Goal: Information Seeking & Learning: Learn about a topic

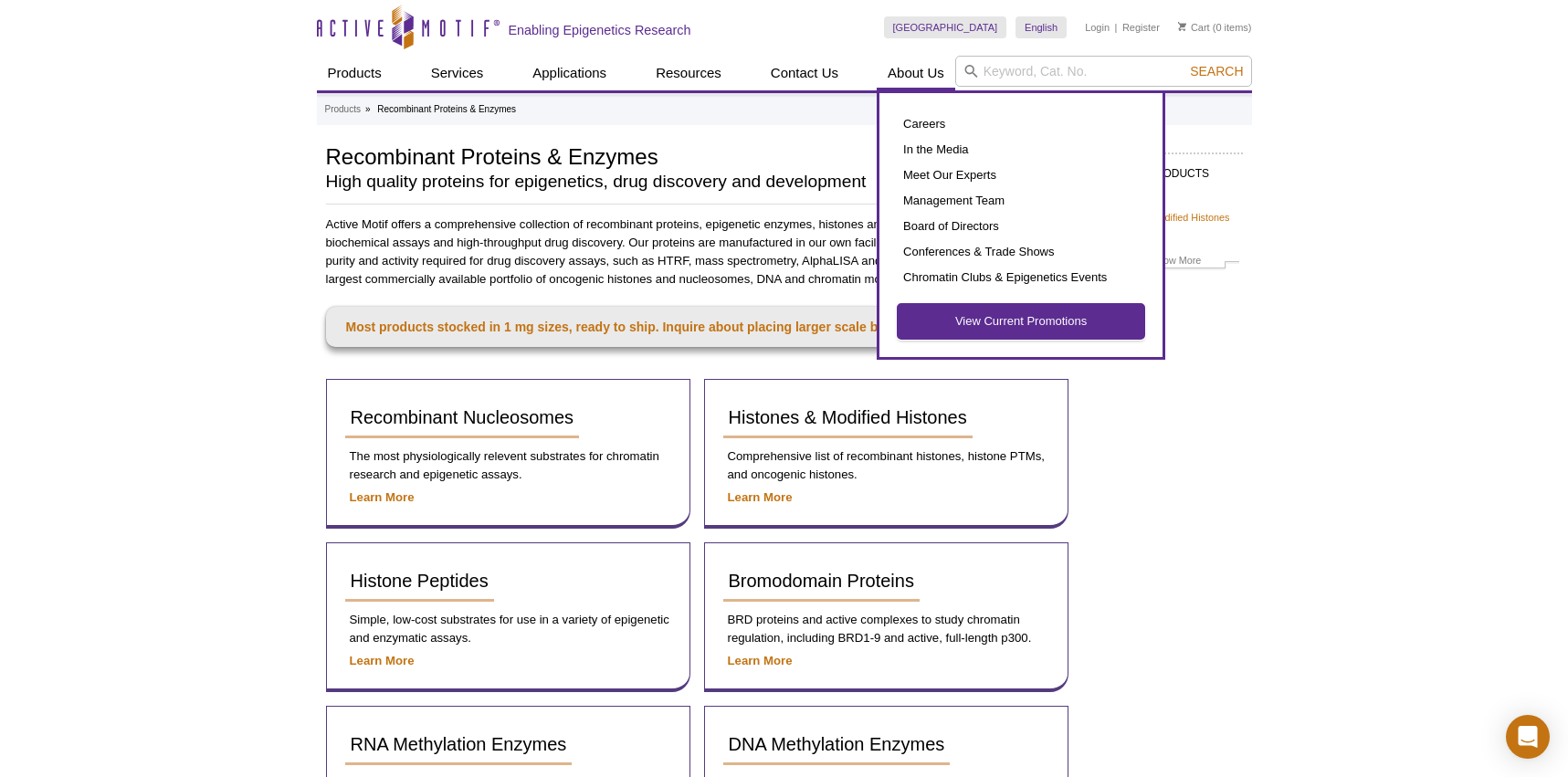
click at [966, 313] on link "View Current Promotions" at bounding box center [1021, 321] width 247 height 35
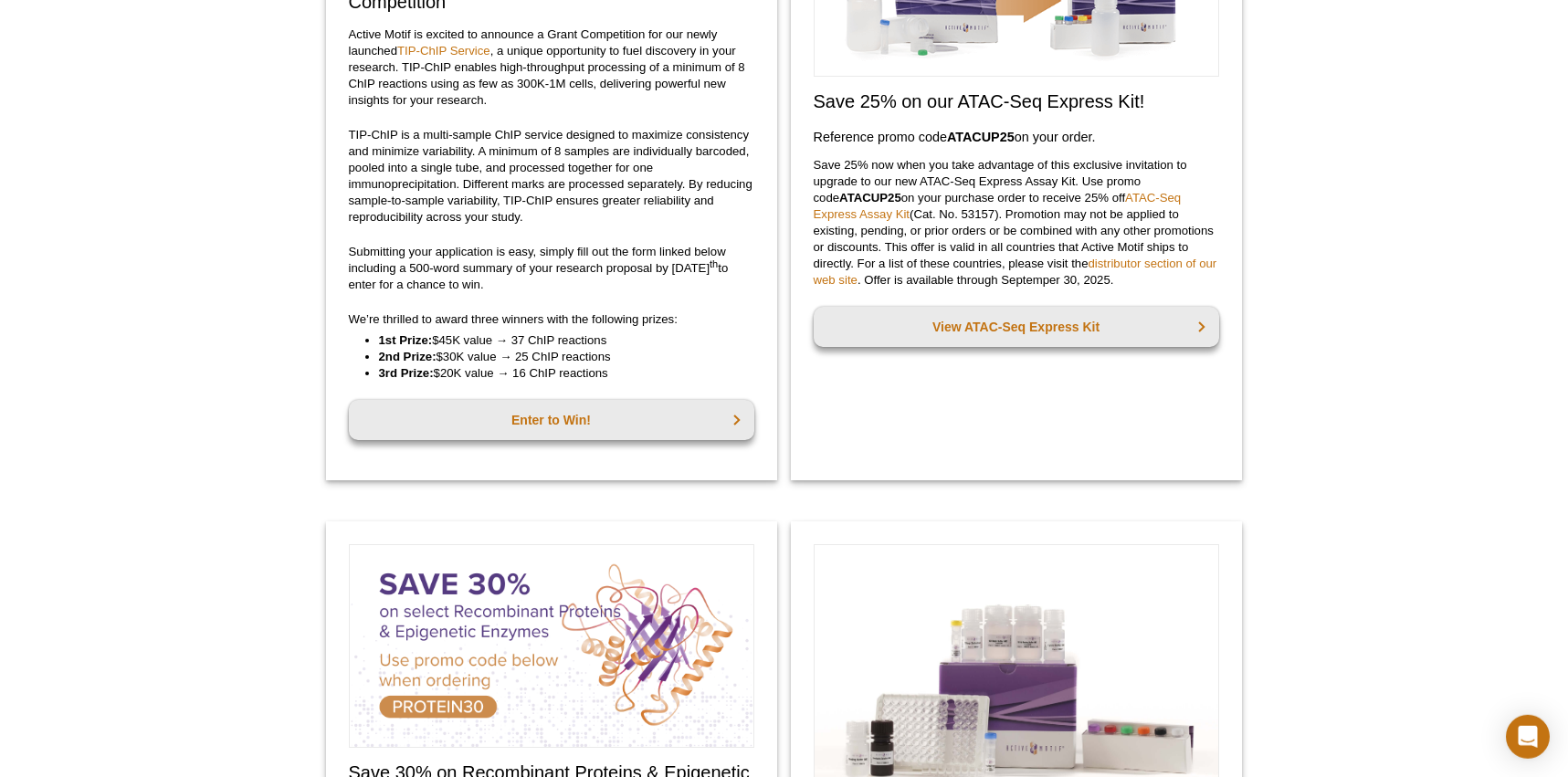
scroll to position [293, 0]
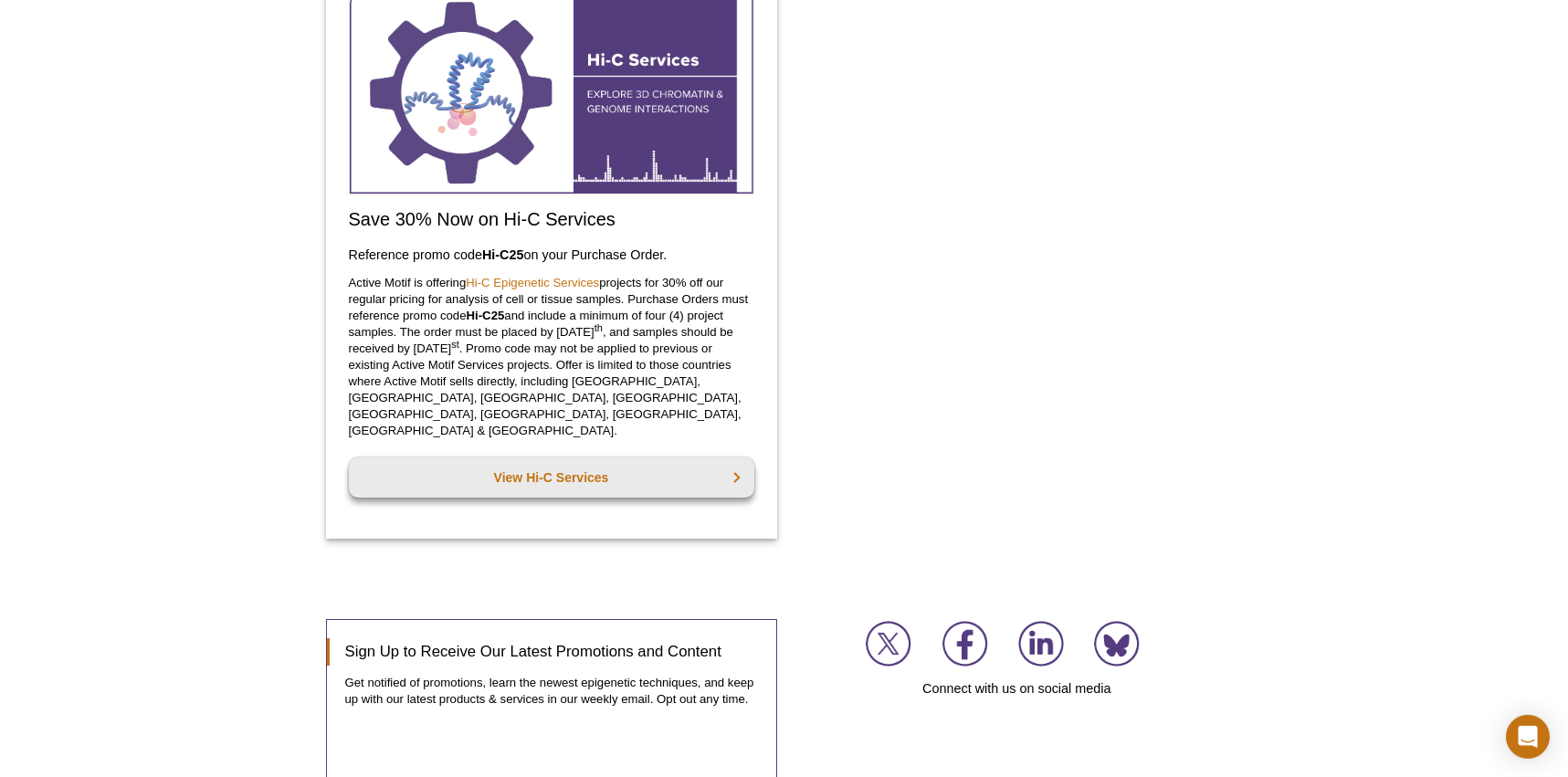
scroll to position [1803, 0]
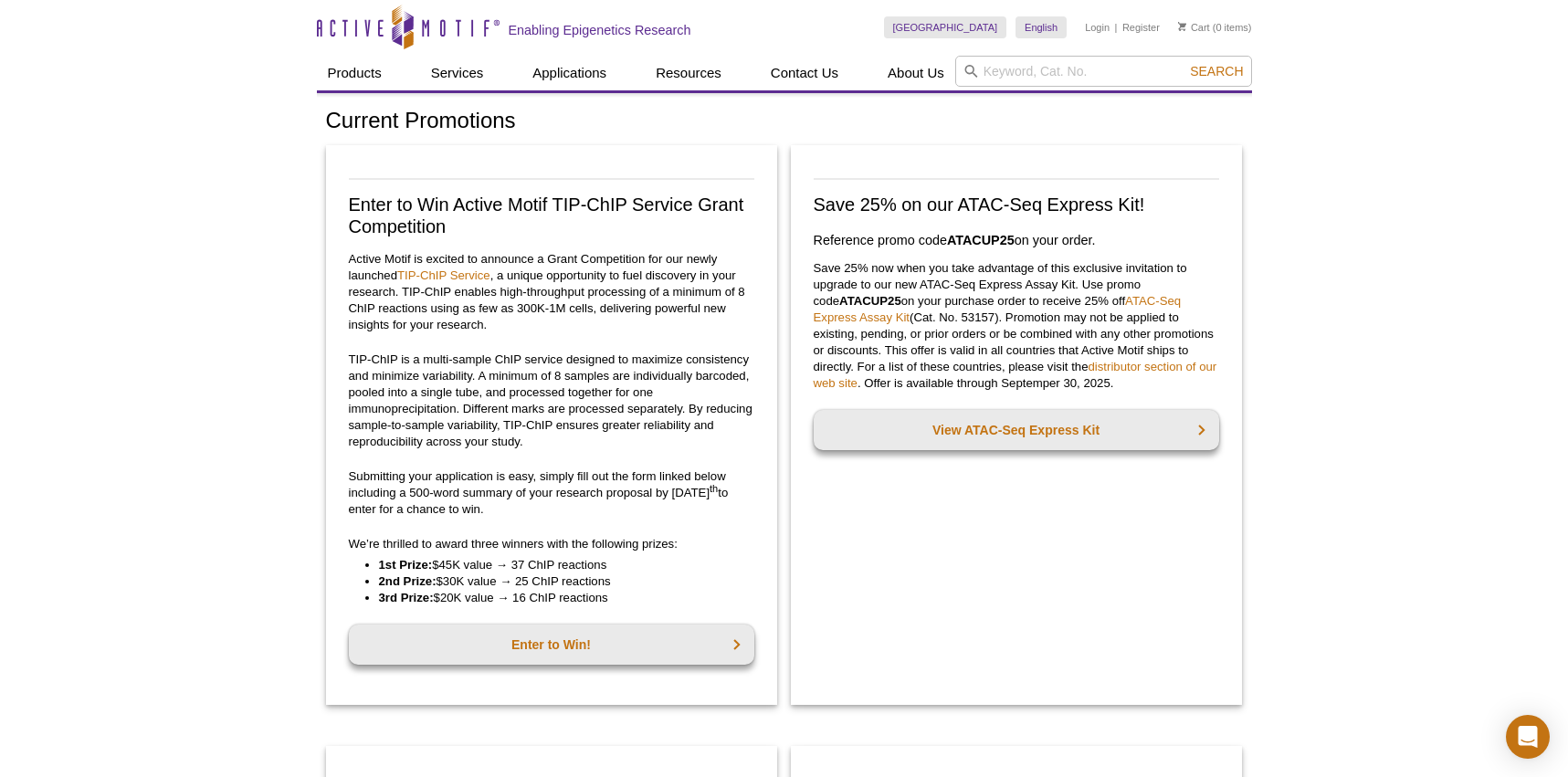
scroll to position [1633, 0]
